Goal: Task Accomplishment & Management: Use online tool/utility

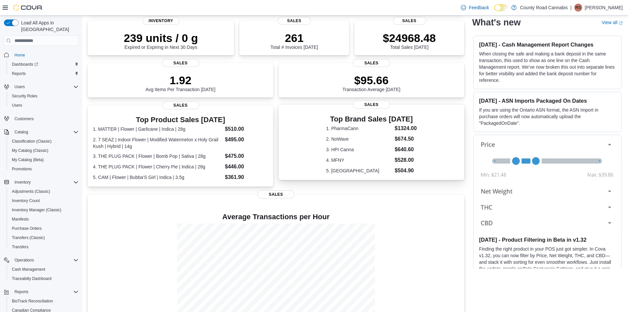
scroll to position [86, 0]
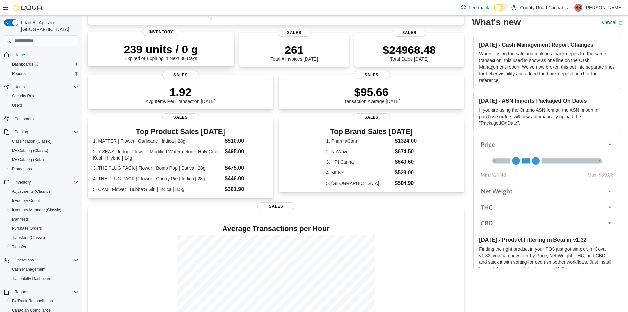
click at [162, 52] on p "239 units / 0 g" at bounding box center [161, 49] width 74 height 13
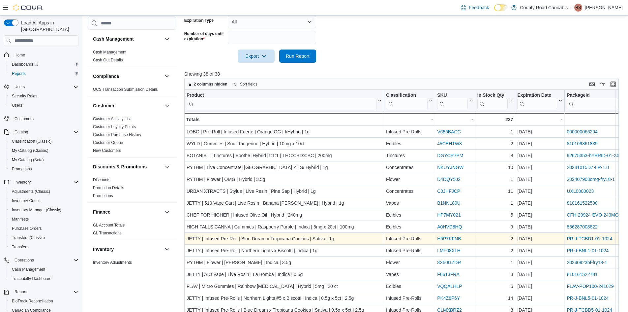
scroll to position [170, 0]
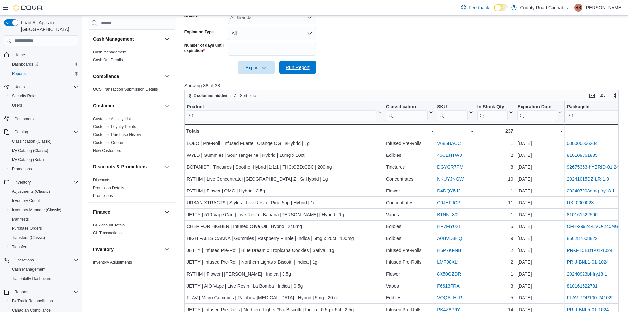
drag, startPoint x: 303, startPoint y: 65, endPoint x: 277, endPoint y: 60, distance: 26.4
click at [300, 64] on span "Run Report" at bounding box center [297, 67] width 29 height 13
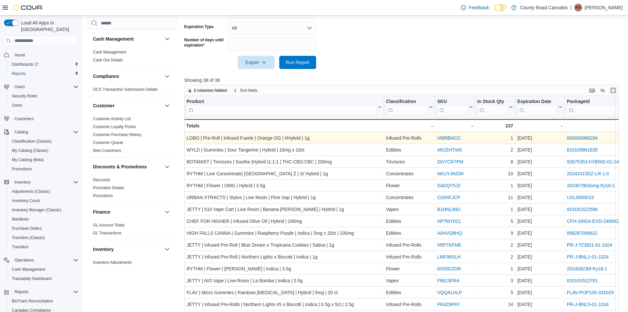
scroll to position [137, 0]
